Goal: Information Seeking & Learning: Learn about a topic

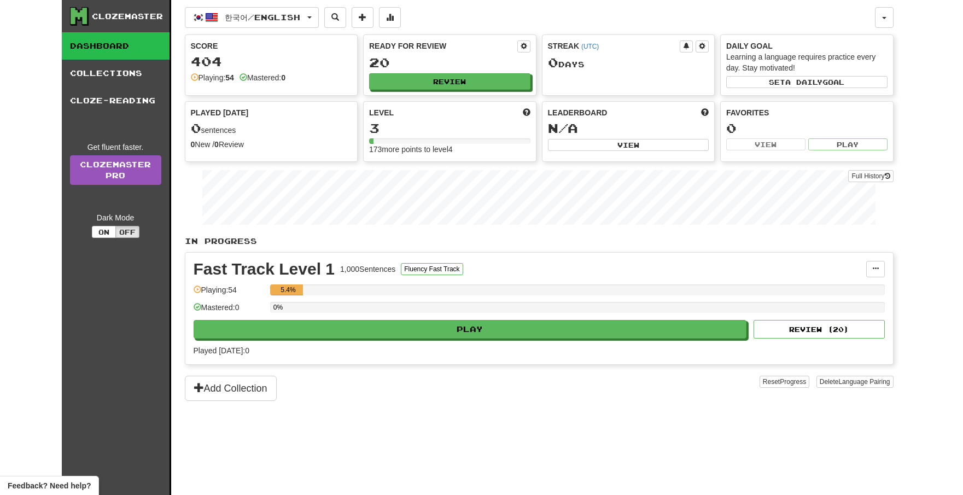
click at [120, 18] on div "Clozemaster" at bounding box center [127, 16] width 71 height 11
